Goal: Use online tool/utility: Use online tool/utility

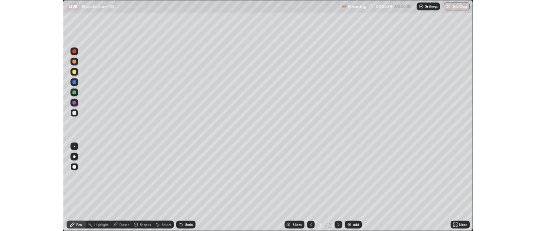
scroll to position [302, 536]
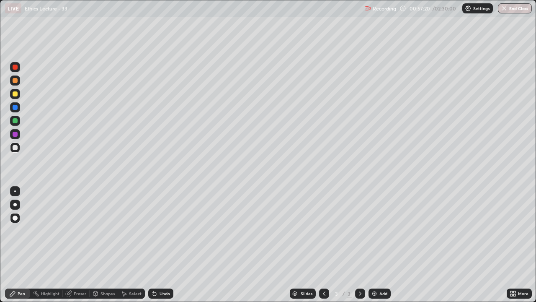
click at [80, 291] on div "Eraser" at bounding box center [80, 293] width 13 height 4
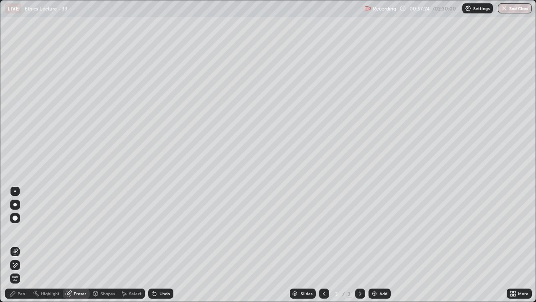
click at [25, 288] on div "Pen" at bounding box center [17, 293] width 25 height 10
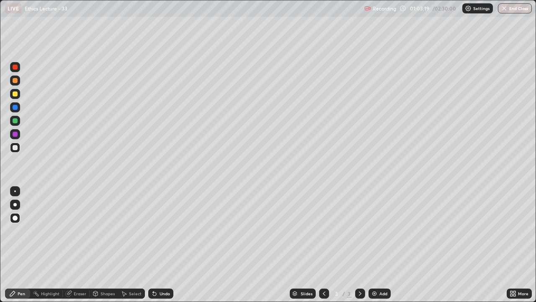
click at [375, 294] on img at bounding box center [374, 293] width 7 height 7
click at [17, 122] on div at bounding box center [15, 120] width 5 height 5
click at [81, 292] on div "Eraser" at bounding box center [80, 293] width 13 height 4
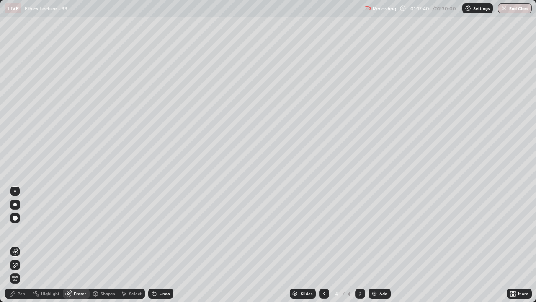
click at [26, 292] on div "Pen" at bounding box center [17, 293] width 25 height 10
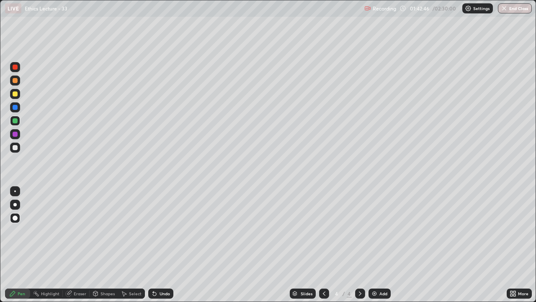
click at [381, 292] on div "Add" at bounding box center [384, 293] width 8 height 4
click at [83, 291] on div "Eraser" at bounding box center [80, 293] width 13 height 4
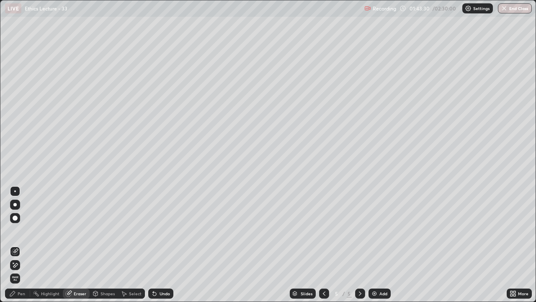
click at [23, 291] on div "Pen" at bounding box center [22, 293] width 8 height 4
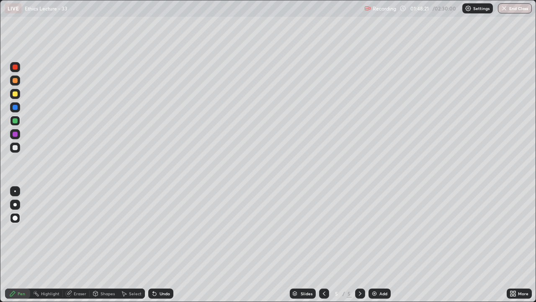
click at [376, 295] on img at bounding box center [374, 293] width 7 height 7
click at [372, 294] on img at bounding box center [374, 293] width 7 height 7
click at [375, 292] on img at bounding box center [374, 293] width 7 height 7
click at [18, 93] on div at bounding box center [15, 94] width 10 height 10
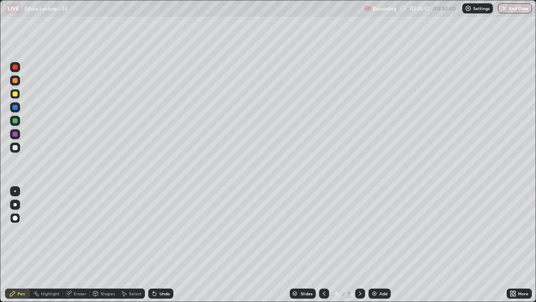
click at [79, 291] on div "Eraser" at bounding box center [80, 293] width 13 height 4
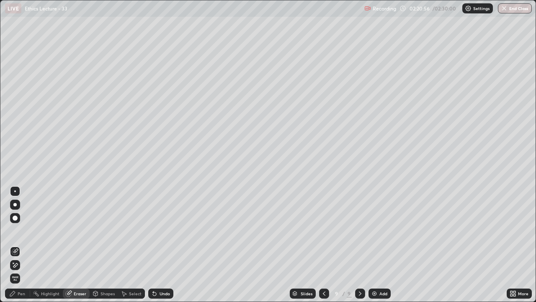
click at [24, 292] on div "Pen" at bounding box center [22, 293] width 8 height 4
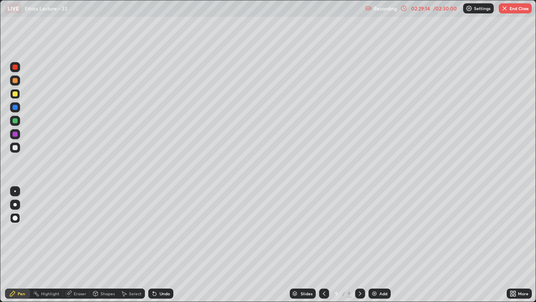
click at [512, 12] on button "End Class" at bounding box center [515, 8] width 33 height 10
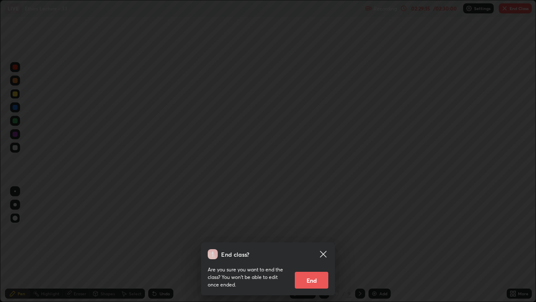
click at [316, 279] on button "End" at bounding box center [312, 280] width 34 height 17
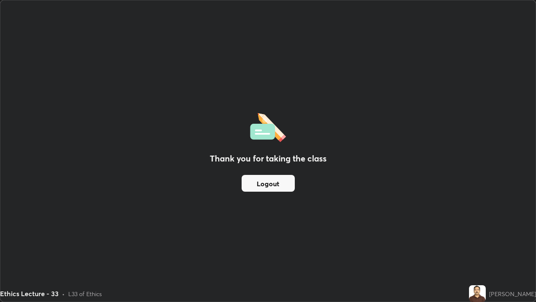
click at [289, 186] on button "Logout" at bounding box center [268, 183] width 53 height 17
click at [288, 185] on button "Logout" at bounding box center [268, 183] width 53 height 17
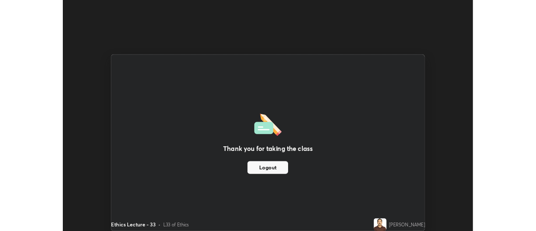
scroll to position [41670, 41364]
